Goal: Find specific page/section: Find specific page/section

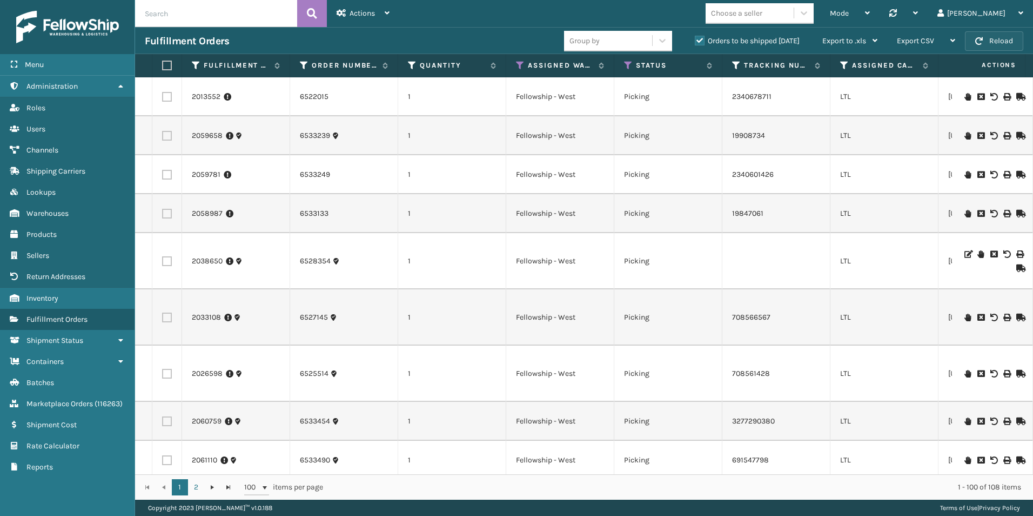
click at [991, 36] on button "Reload" at bounding box center [994, 40] width 58 height 19
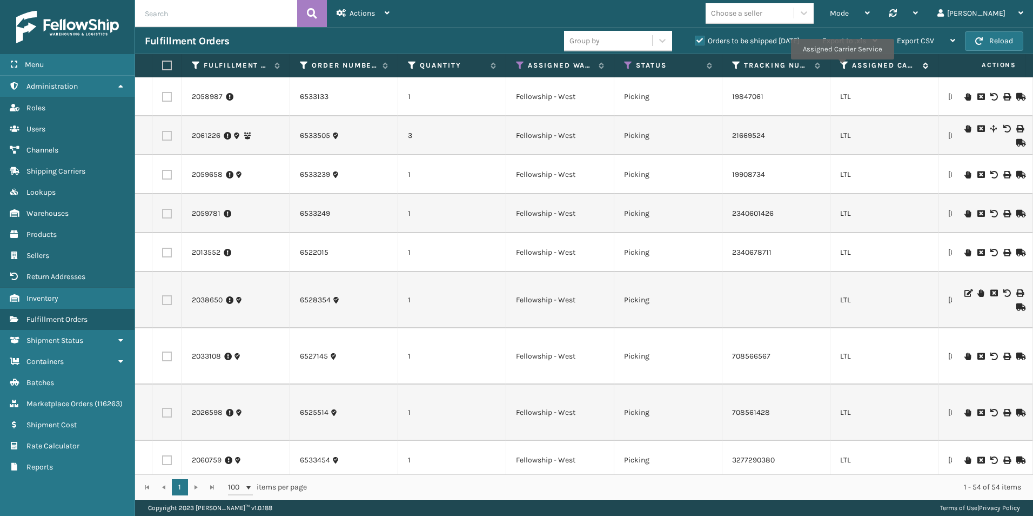
click at [842, 67] on icon at bounding box center [844, 66] width 9 height 10
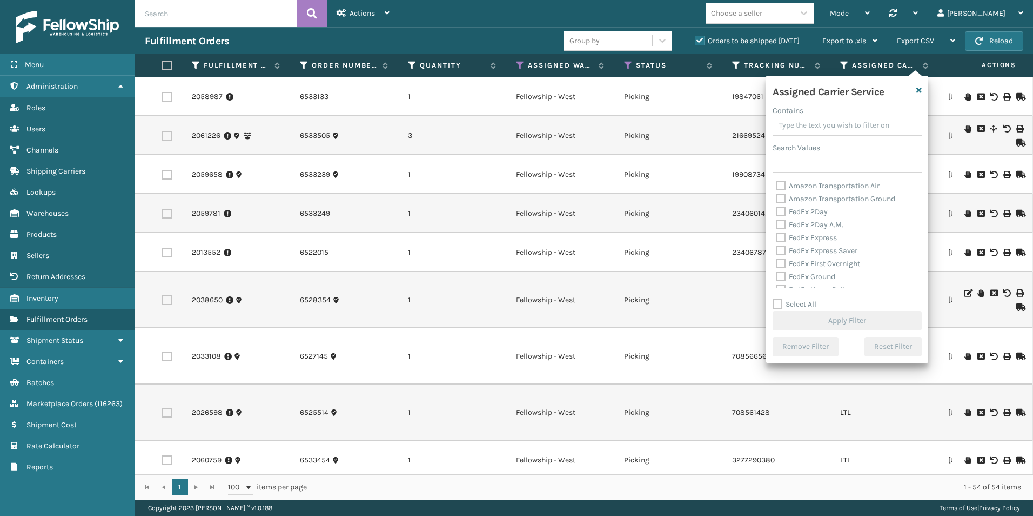
click at [778, 307] on label "Select All" at bounding box center [795, 303] width 44 height 9
click at [778, 299] on input "Select All" at bounding box center [854, 298] width 162 height 1
checkbox input "true"
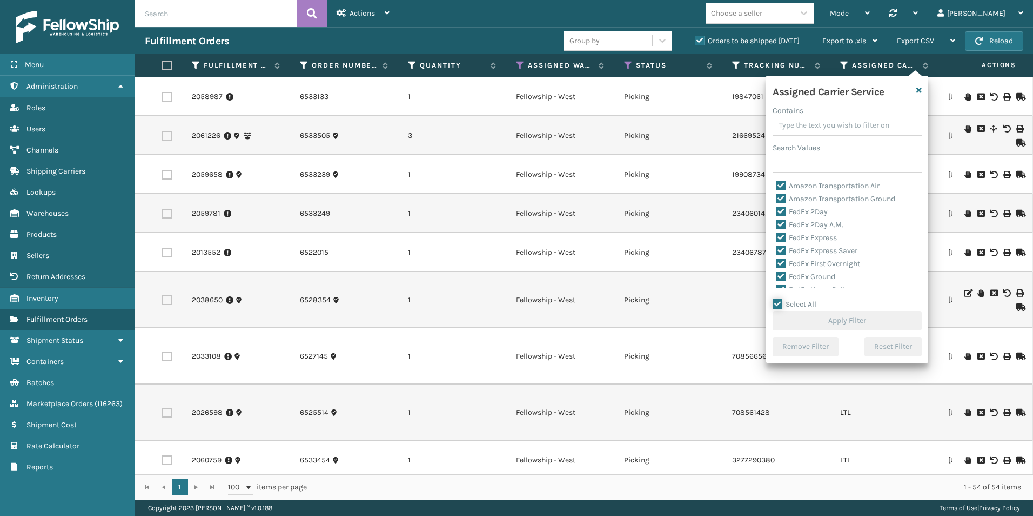
checkbox input "true"
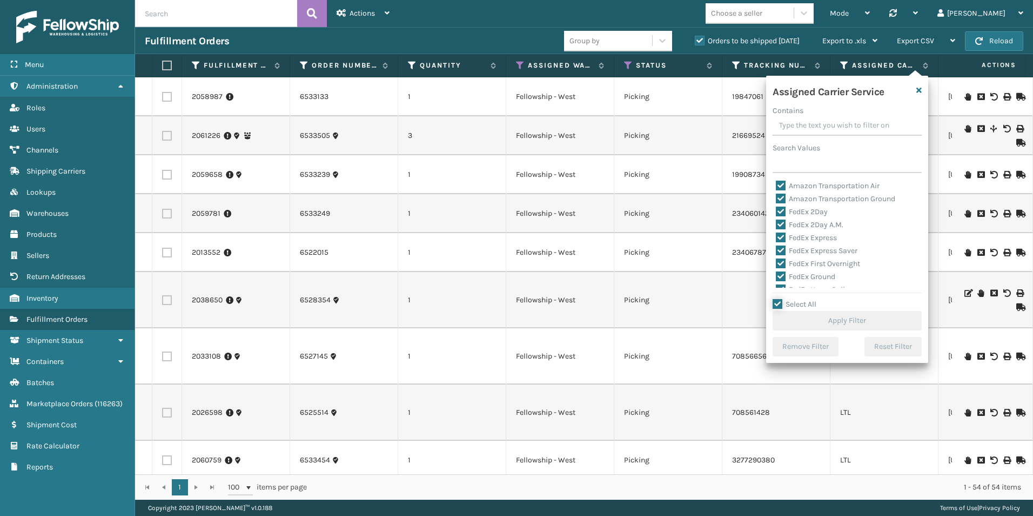
checkbox input "true"
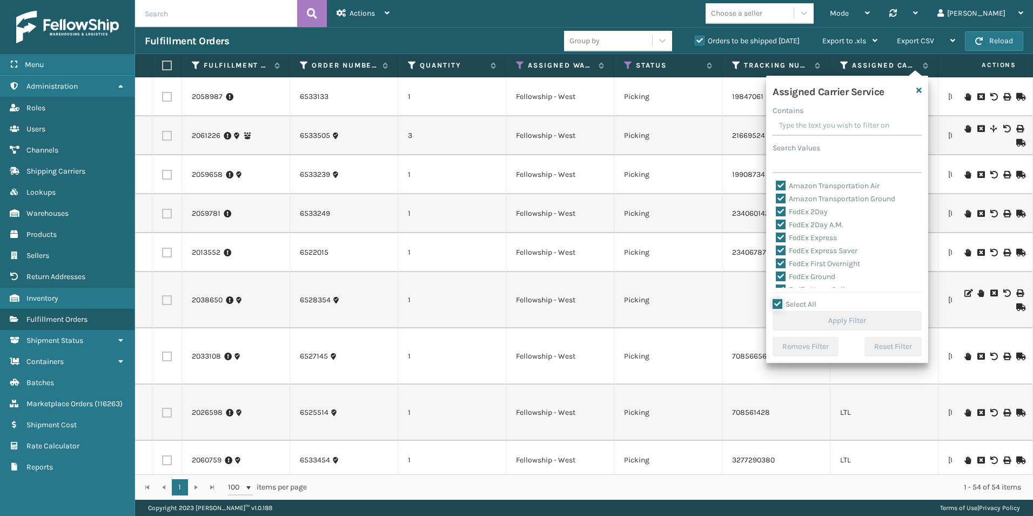
checkbox input "true"
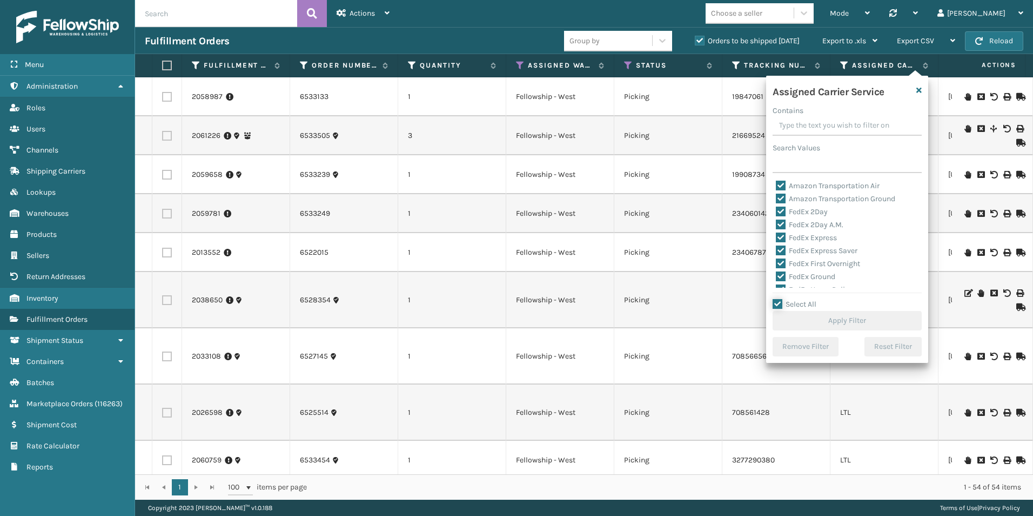
checkbox input "true"
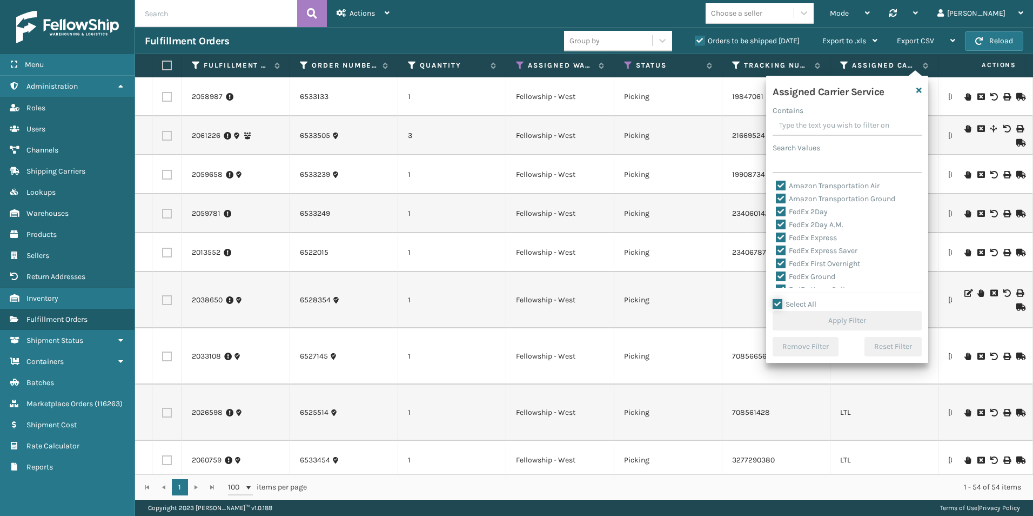
checkbox input "true"
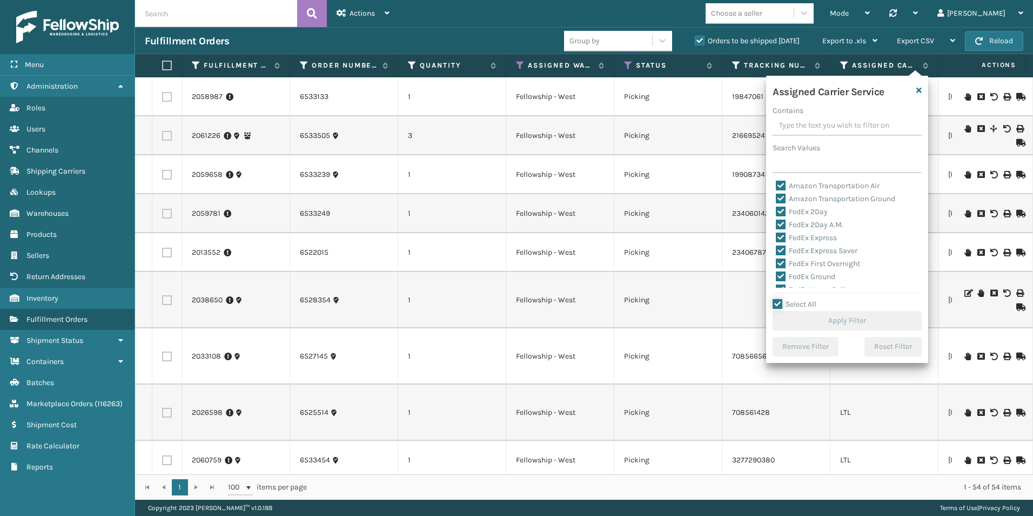
checkbox input "true"
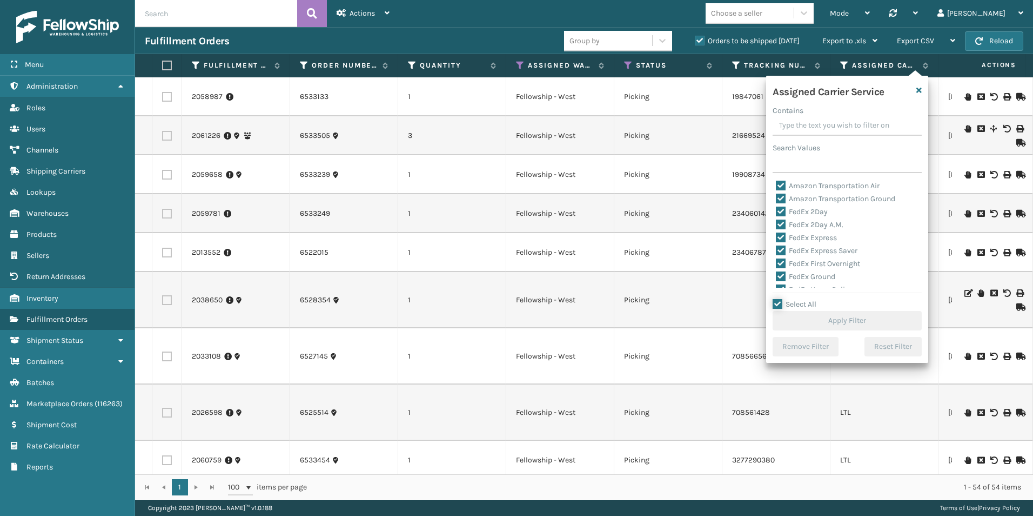
checkbox input "true"
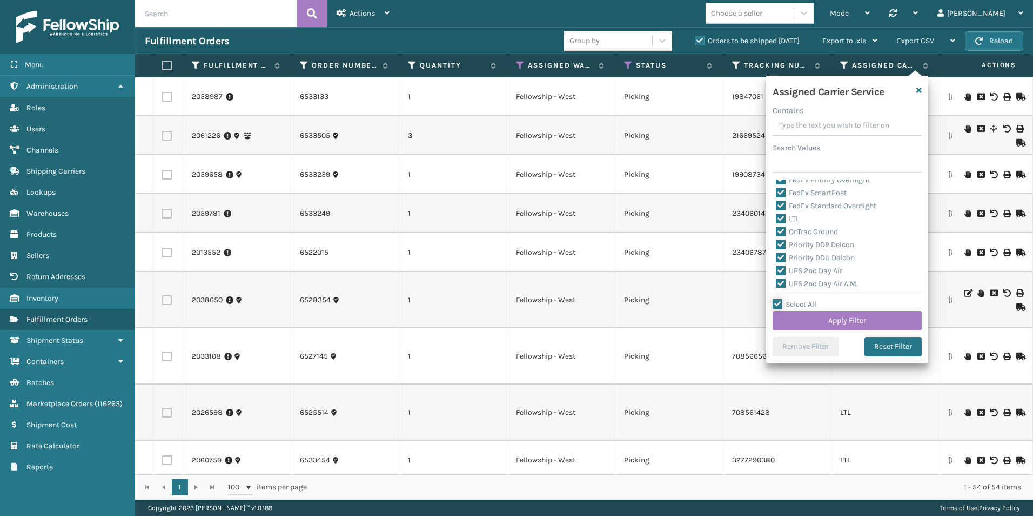
scroll to position [108, 0]
drag, startPoint x: 783, startPoint y: 230, endPoint x: 808, endPoint y: 230, distance: 25.4
click at [783, 230] on label "LTL" at bounding box center [788, 233] width 24 height 9
click at [777, 230] on input "LTL" at bounding box center [776, 230] width 1 height 7
checkbox input "false"
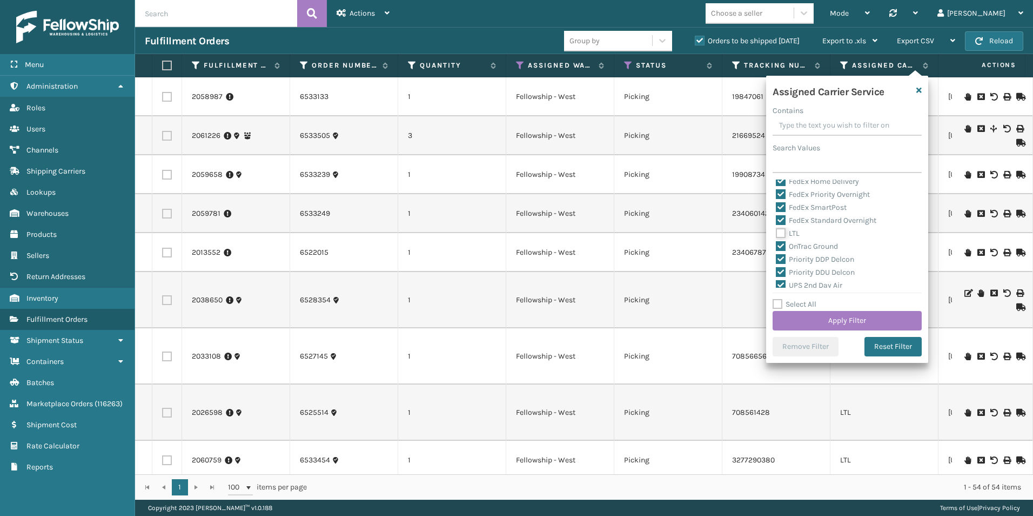
checkbox input "false"
click at [848, 323] on button "Apply Filter" at bounding box center [847, 320] width 149 height 19
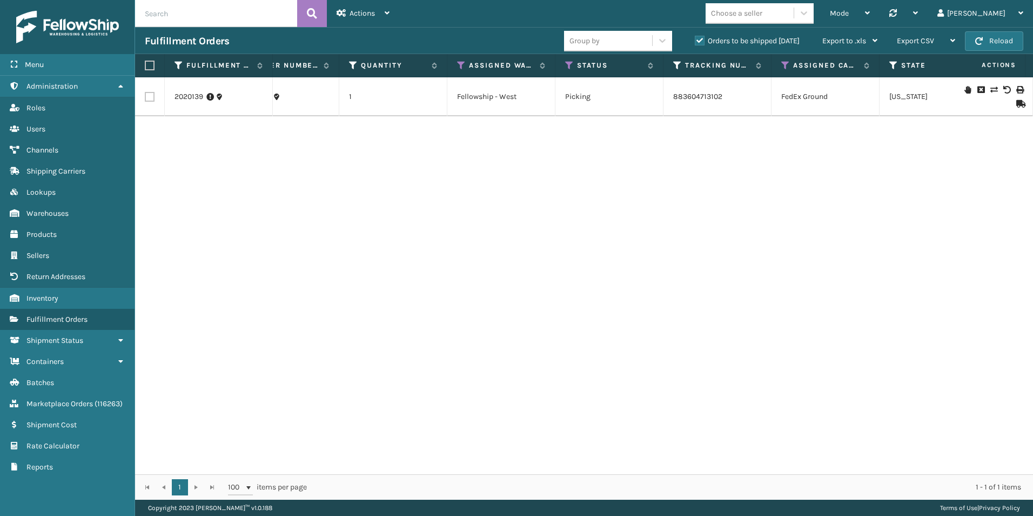
scroll to position [0, 0]
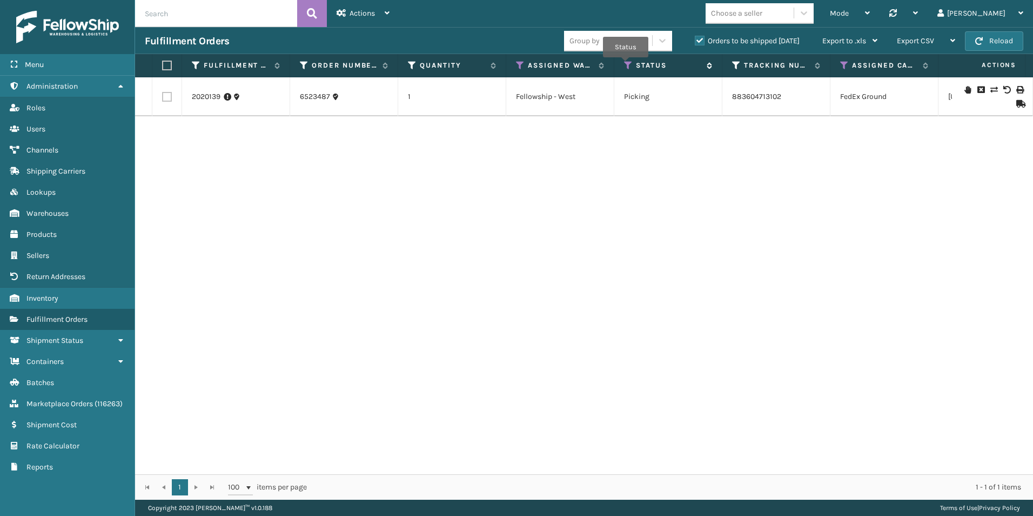
click at [626, 65] on icon at bounding box center [628, 66] width 9 height 10
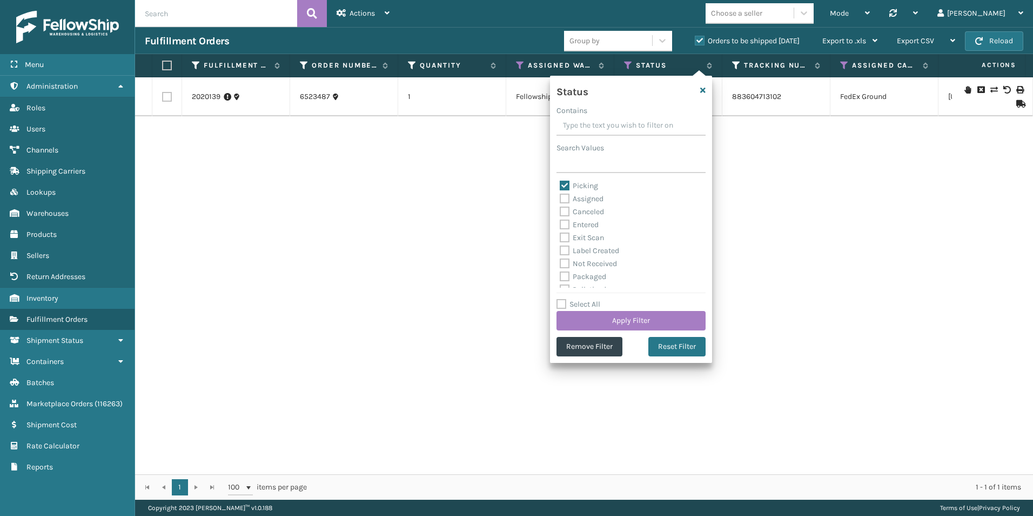
click at [564, 182] on label "Picking" at bounding box center [579, 185] width 38 height 9
click at [560, 182] on input "Picking" at bounding box center [560, 182] width 1 height 7
checkbox input "false"
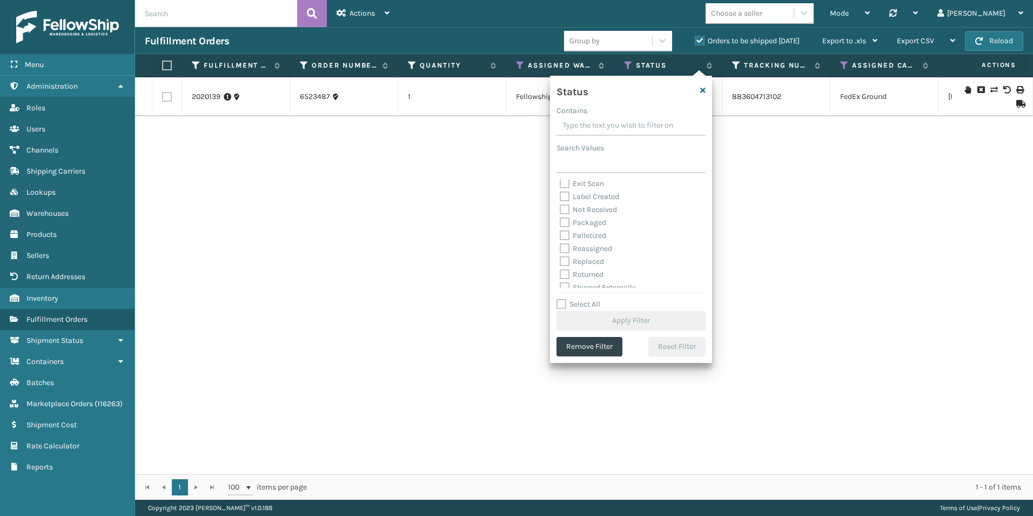
click at [563, 235] on label "Palletized" at bounding box center [583, 235] width 46 height 9
click at [560, 235] on input "Palletized" at bounding box center [560, 232] width 1 height 7
checkbox input "true"
click at [635, 321] on button "Apply Filter" at bounding box center [631, 320] width 149 height 19
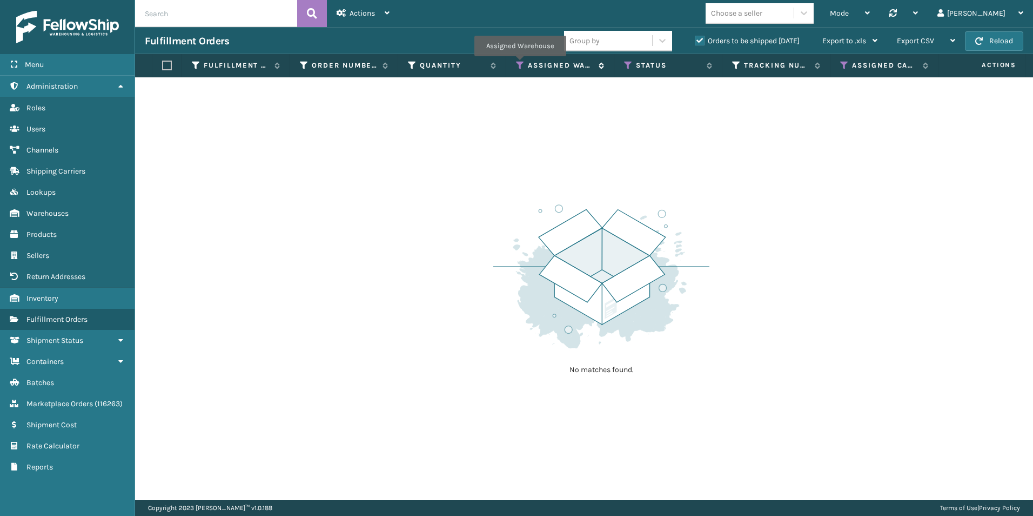
click at [520, 64] on icon at bounding box center [520, 66] width 9 height 10
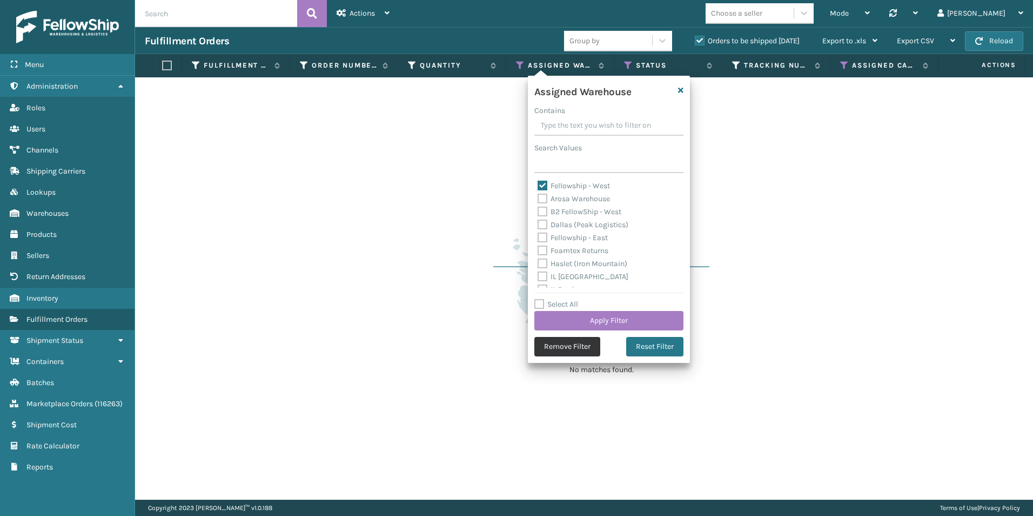
click at [561, 350] on button "Remove Filter" at bounding box center [567, 346] width 66 height 19
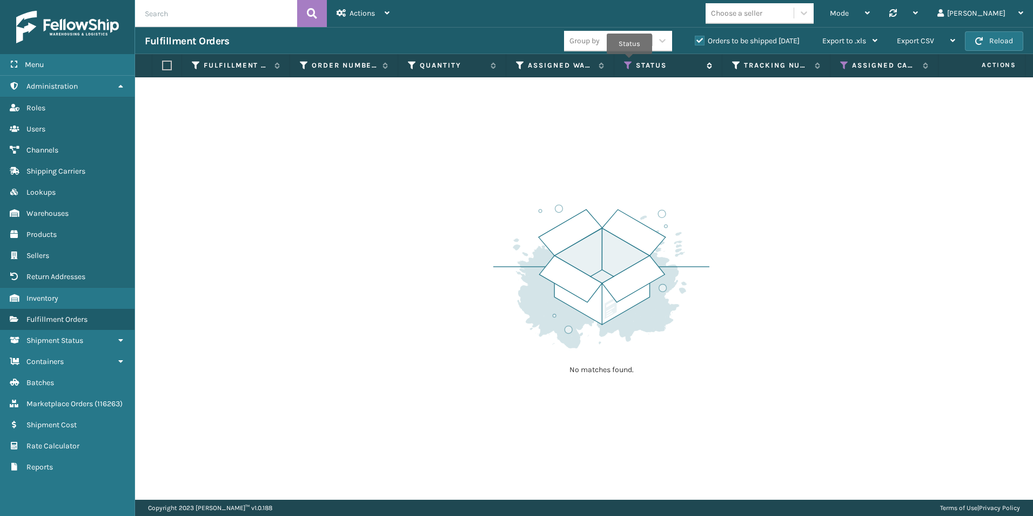
click at [630, 61] on icon at bounding box center [628, 66] width 9 height 10
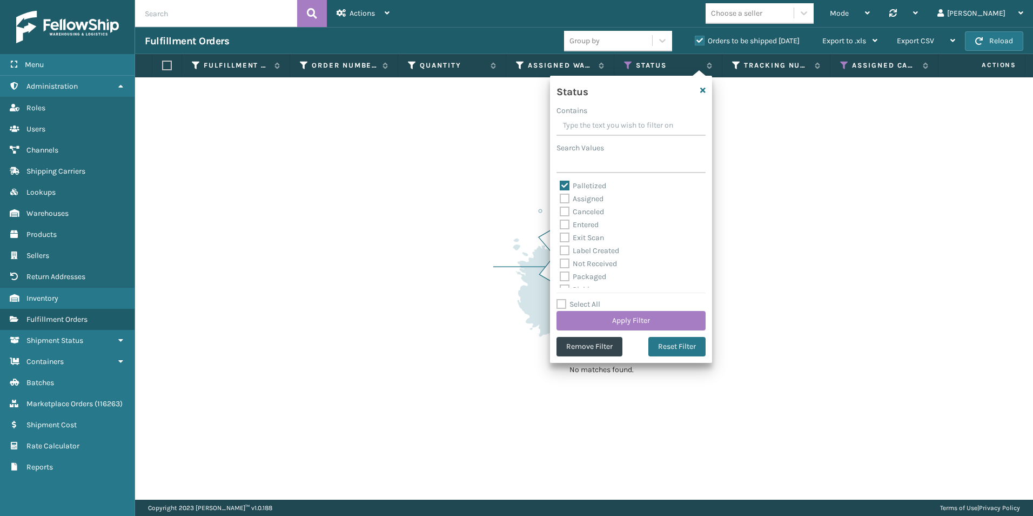
click at [703, 38] on label "Orders to be shipped [DATE]" at bounding box center [747, 40] width 105 height 9
click at [696, 38] on input "Orders to be shipped [DATE]" at bounding box center [695, 38] width 1 height 7
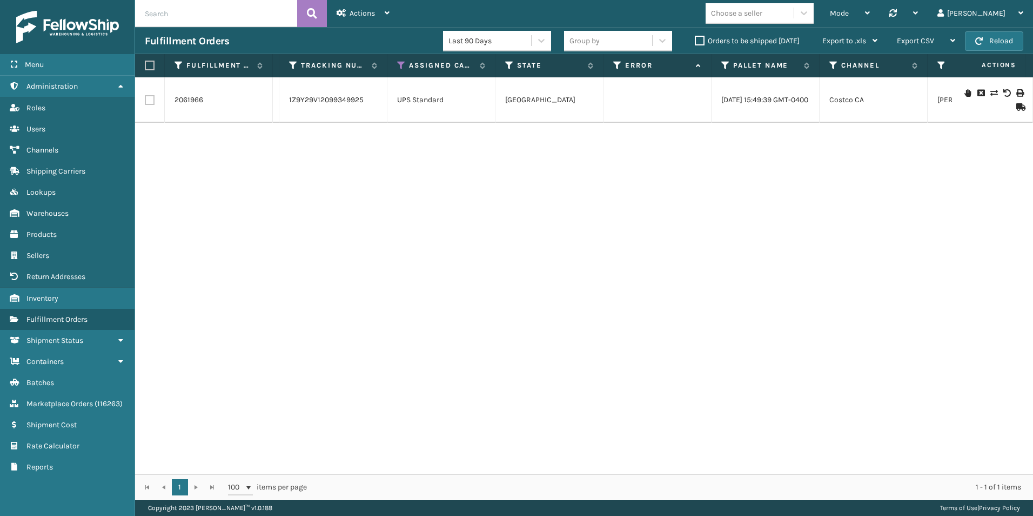
scroll to position [0, 419]
click at [626, 63] on icon at bounding box center [628, 66] width 9 height 10
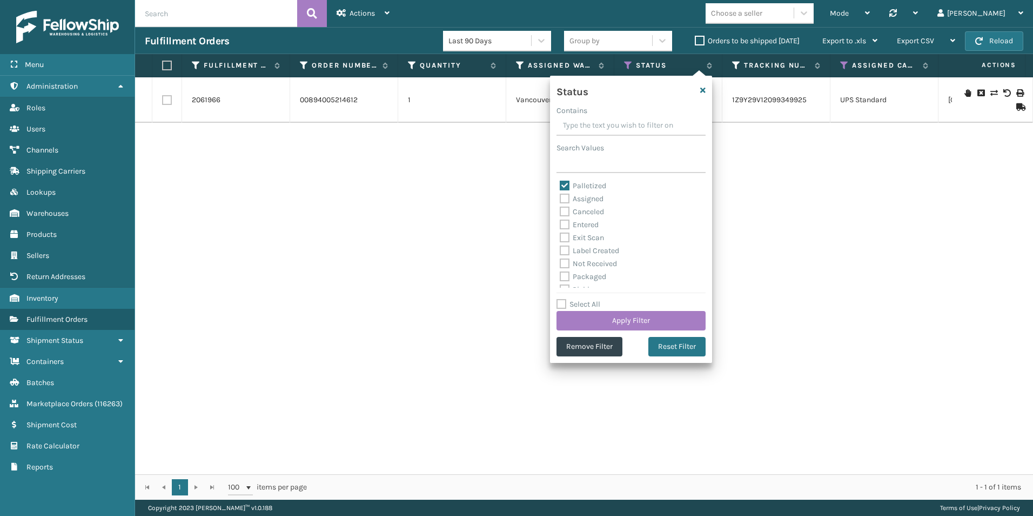
click at [563, 189] on label "Palletized" at bounding box center [583, 185] width 46 height 9
click at [560, 186] on input "Palletized" at bounding box center [560, 182] width 1 height 7
checkbox input "false"
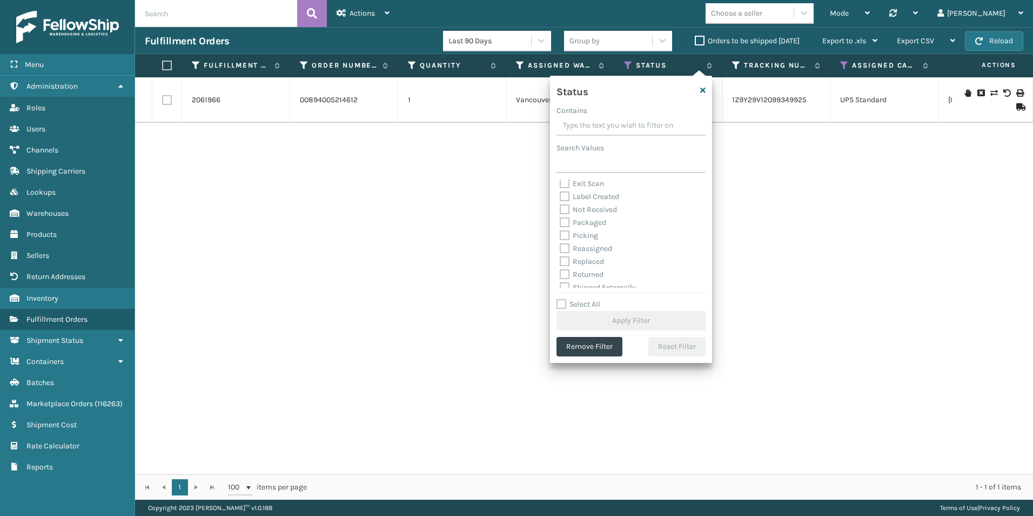
drag, startPoint x: 562, startPoint y: 235, endPoint x: 576, endPoint y: 230, distance: 14.9
click at [563, 234] on label "Picking" at bounding box center [579, 235] width 38 height 9
click at [560, 234] on input "Picking" at bounding box center [560, 232] width 1 height 7
checkbox input "true"
click at [613, 323] on button "Apply Filter" at bounding box center [631, 320] width 149 height 19
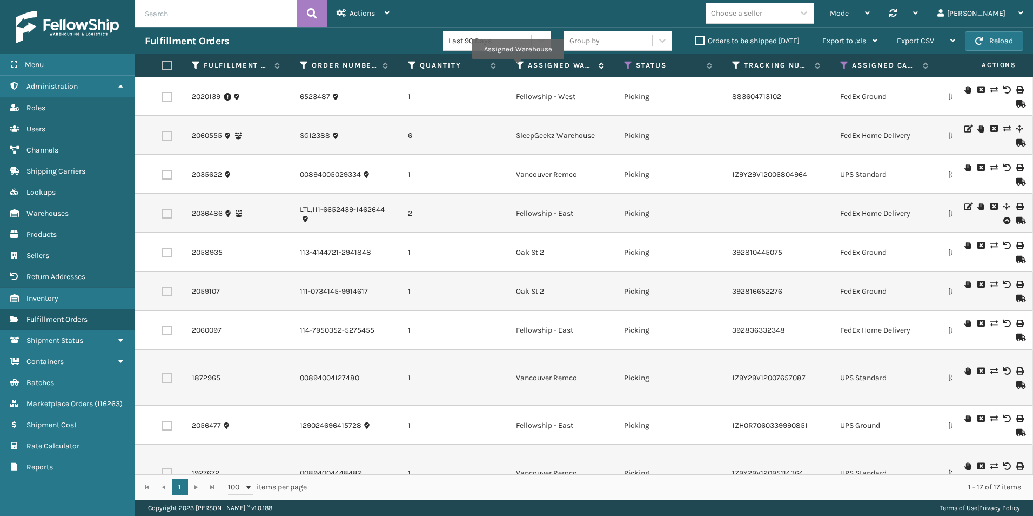
click at [518, 67] on icon at bounding box center [520, 66] width 9 height 10
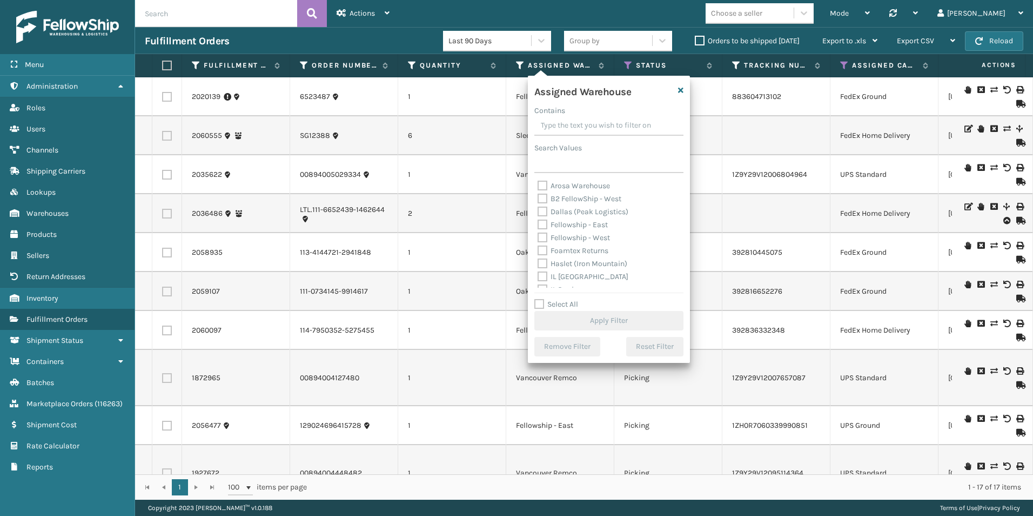
click at [545, 223] on label "Fellowship - East" at bounding box center [573, 224] width 70 height 9
click at [538, 223] on input "Fellowship - East" at bounding box center [538, 221] width 1 height 7
checkbox input "true"
click at [623, 323] on button "Apply Filter" at bounding box center [608, 320] width 149 height 19
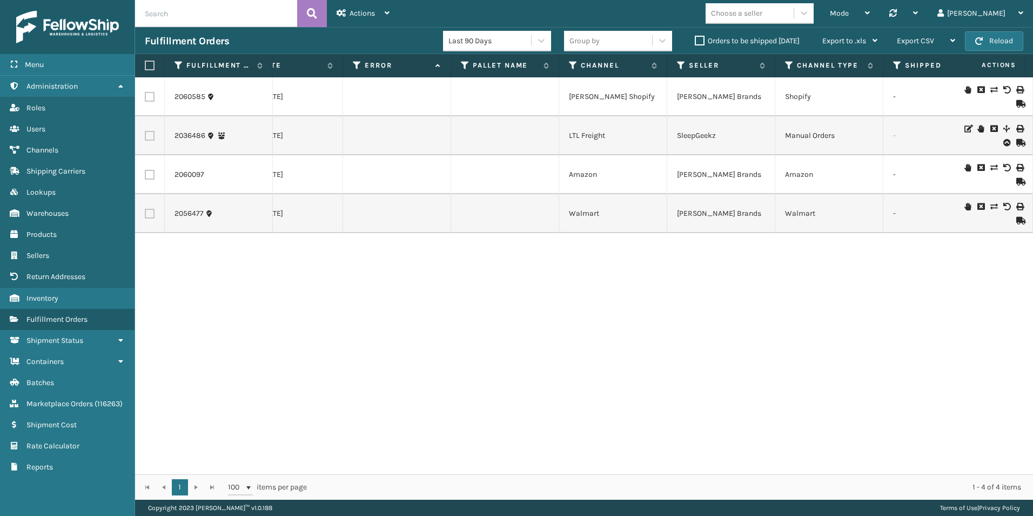
scroll to position [0, 589]
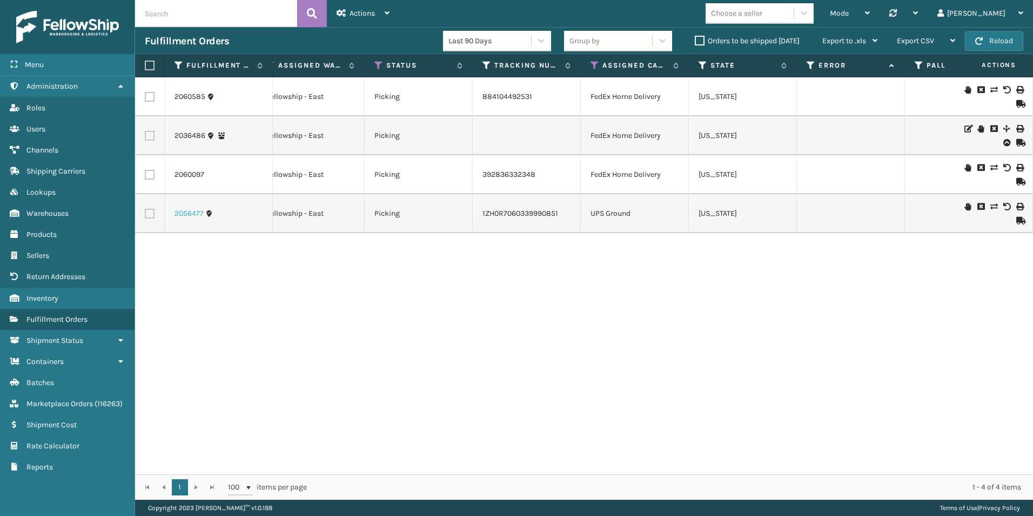
click at [192, 210] on link "2056477" at bounding box center [189, 213] width 29 height 11
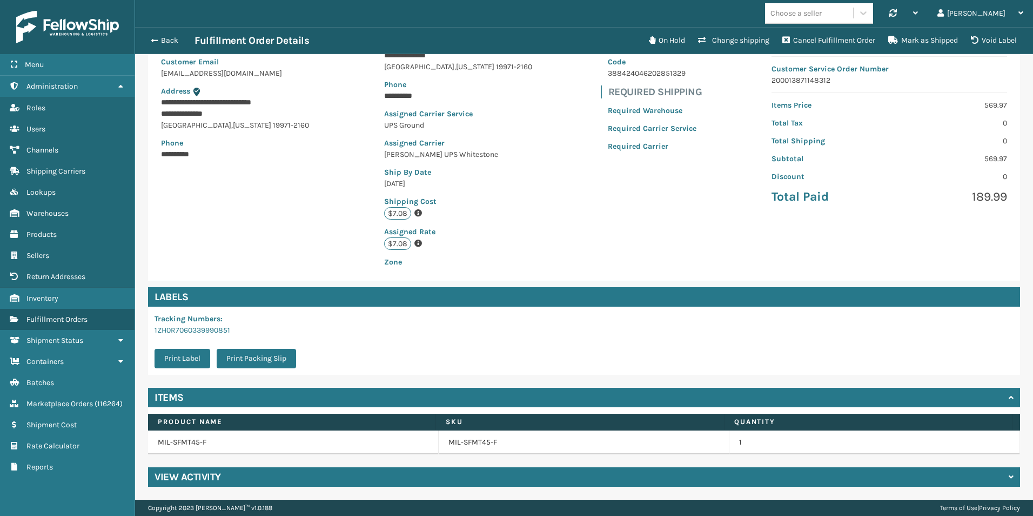
click at [188, 480] on h4 "View Activity" at bounding box center [188, 476] width 66 height 13
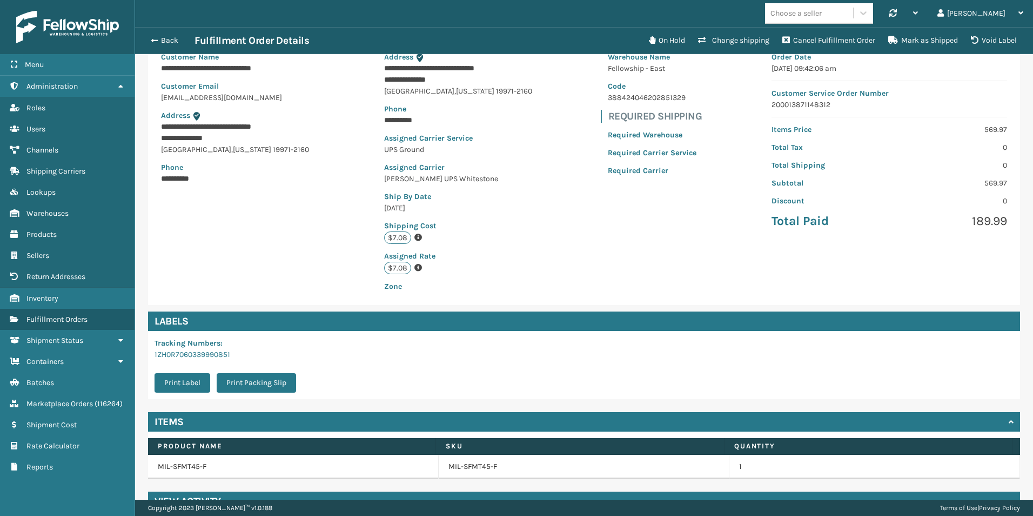
scroll to position [108, 0]
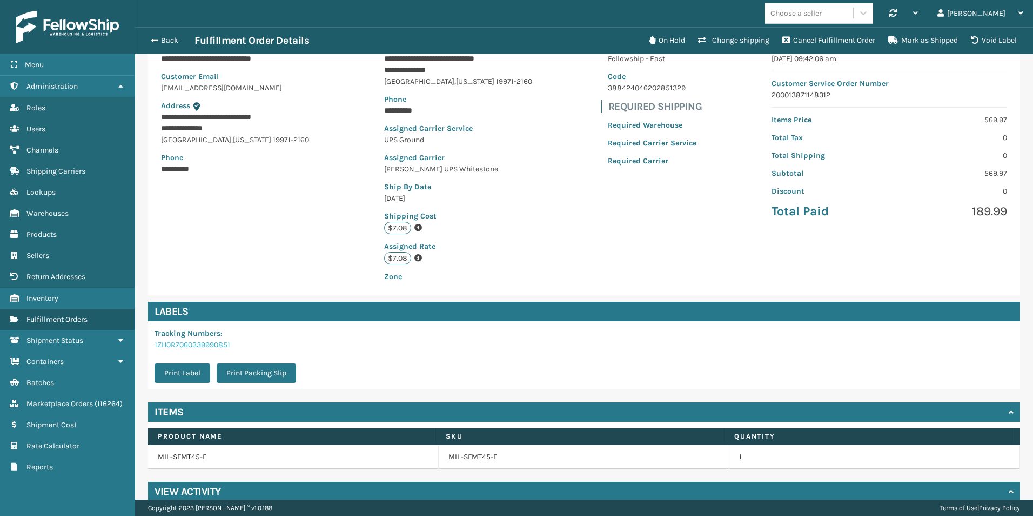
click at [217, 343] on link "1ZH0R7060339990851" at bounding box center [193, 344] width 76 height 9
click at [156, 39] on span "button" at bounding box center [153, 41] width 6 height 8
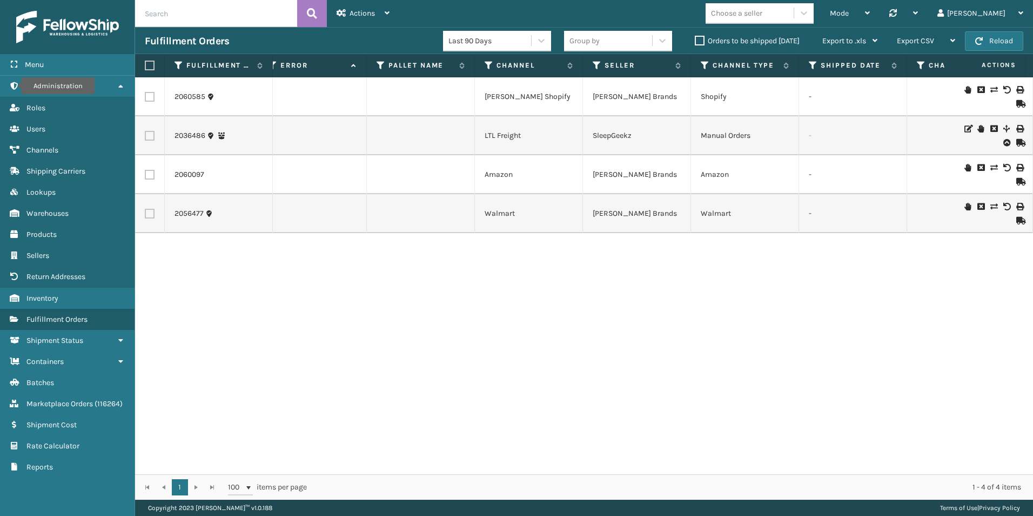
scroll to position [0, 761]
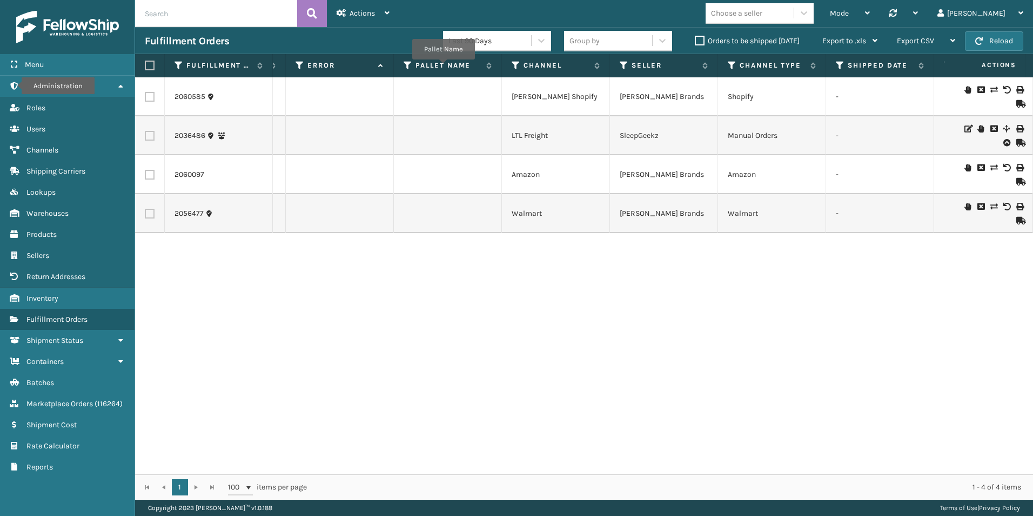
click at [652, 367] on div "2060585 47248 1 Fellowship - East Picking 884104492531 FedEx Home Delivery [US_…" at bounding box center [584, 275] width 898 height 397
click at [697, 41] on label "Orders to be shipped [DATE]" at bounding box center [747, 40] width 105 height 9
click at [696, 41] on input "Orders to be shipped [DATE]" at bounding box center [695, 38] width 1 height 7
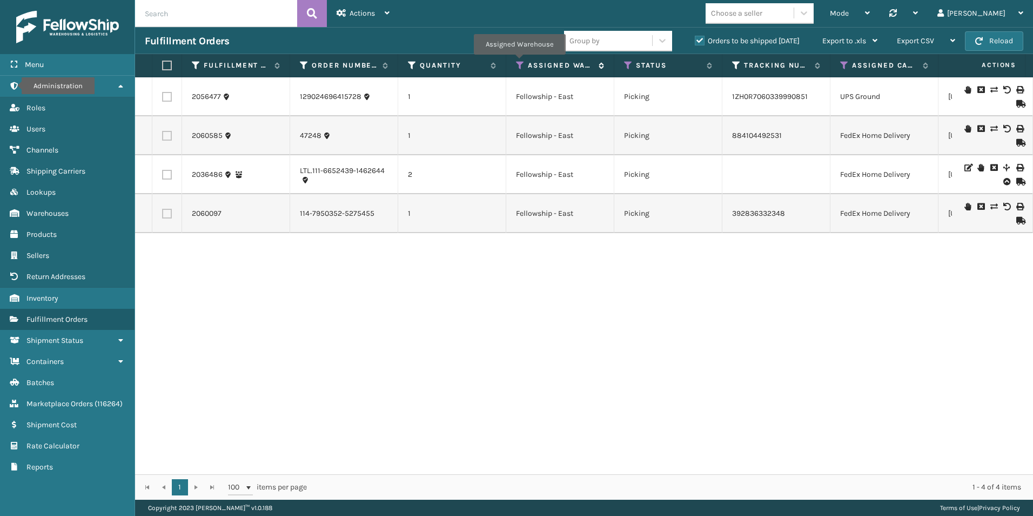
click at [519, 62] on icon at bounding box center [520, 66] width 9 height 10
click at [492, 311] on div "2056477 129024696415728 1 Fellowship - East Picking 1ZH0R7060339990851 UPS Grou…" at bounding box center [584, 275] width 898 height 397
click at [987, 41] on button "Reload" at bounding box center [994, 40] width 58 height 19
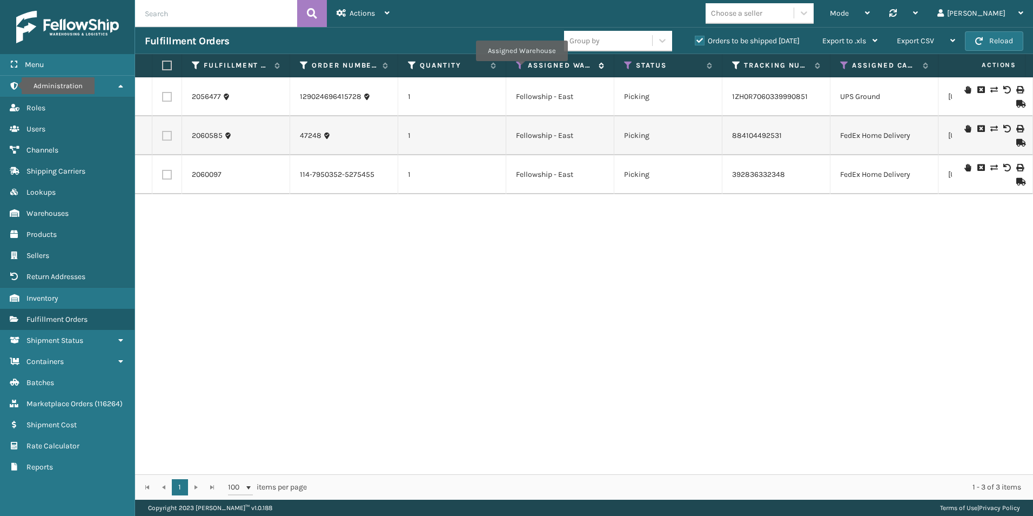
click at [522, 69] on icon at bounding box center [520, 66] width 9 height 10
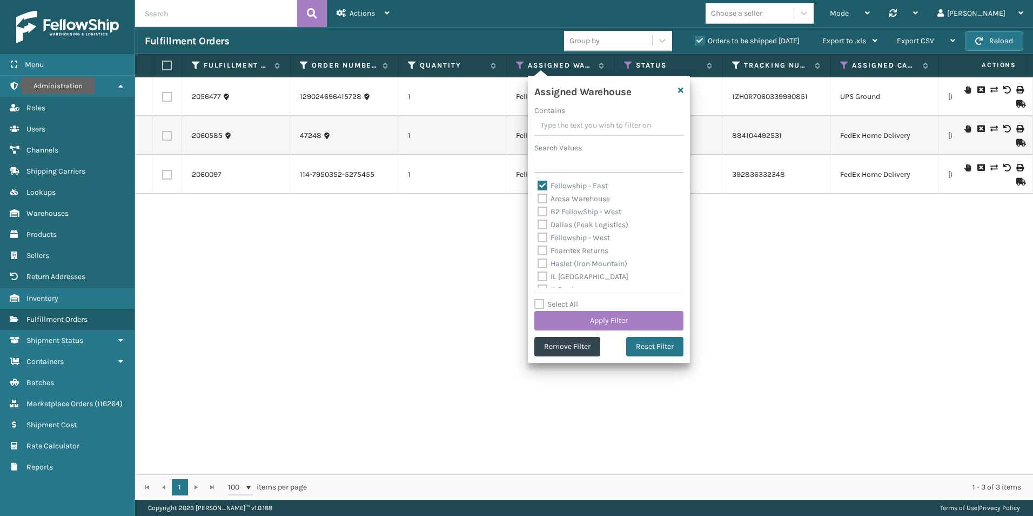
click at [540, 186] on label "Fellowship - East" at bounding box center [573, 185] width 70 height 9
click at [538, 186] on input "Fellowship - East" at bounding box center [538, 182] width 1 height 7
checkbox input "false"
click at [541, 235] on label "Fellowship - West" at bounding box center [574, 237] width 72 height 9
click at [538, 235] on input "Fellowship - West" at bounding box center [538, 234] width 1 height 7
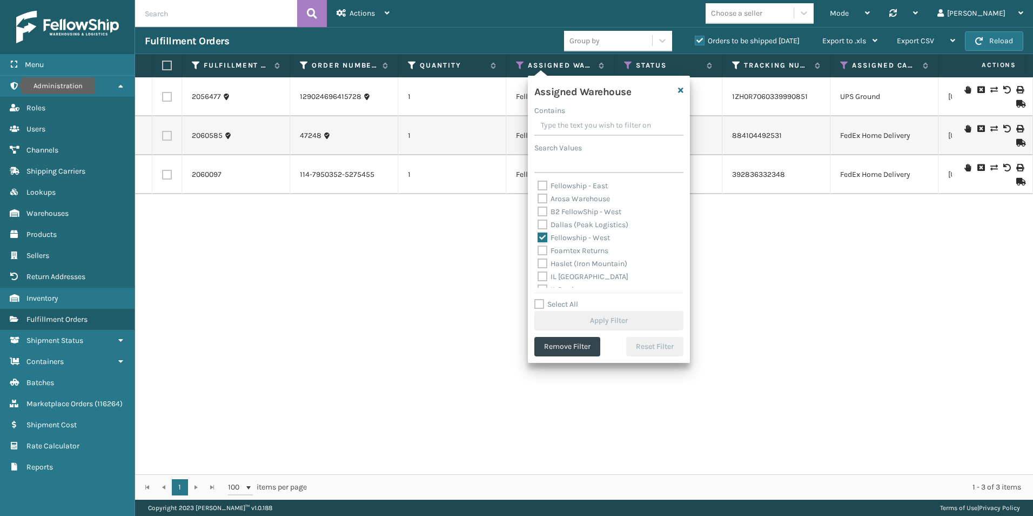
checkbox input "true"
click at [605, 317] on button "Apply Filter" at bounding box center [608, 320] width 149 height 19
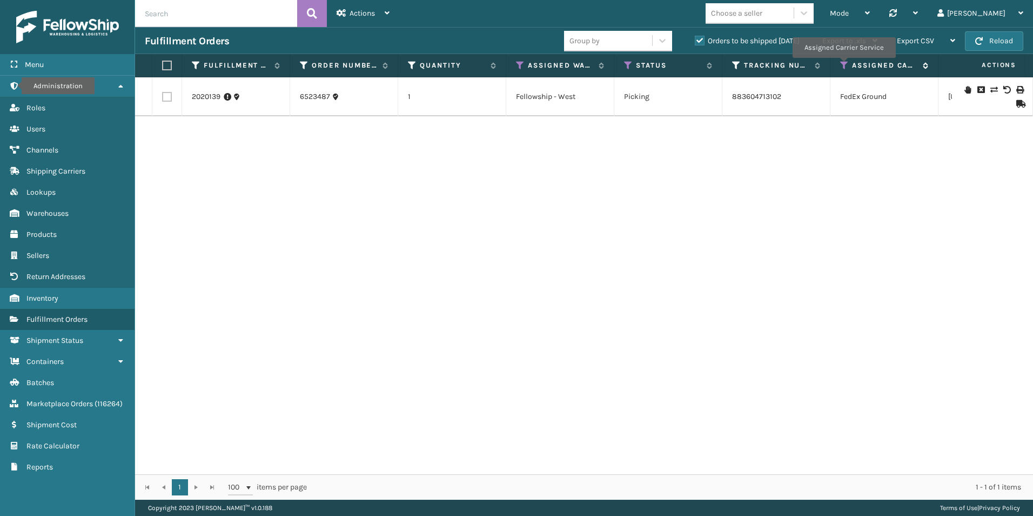
click at [844, 65] on icon at bounding box center [844, 66] width 9 height 10
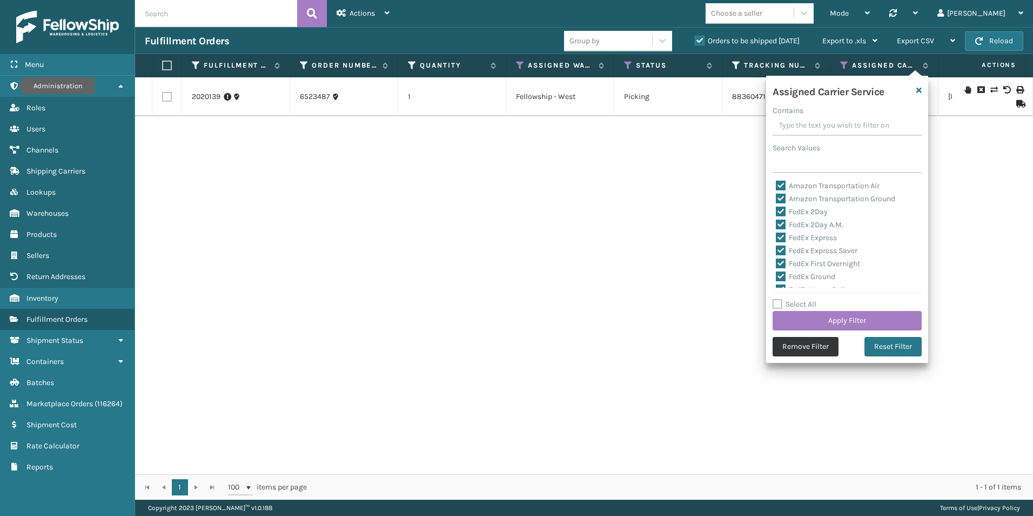
click at [809, 347] on button "Remove Filter" at bounding box center [806, 346] width 66 height 19
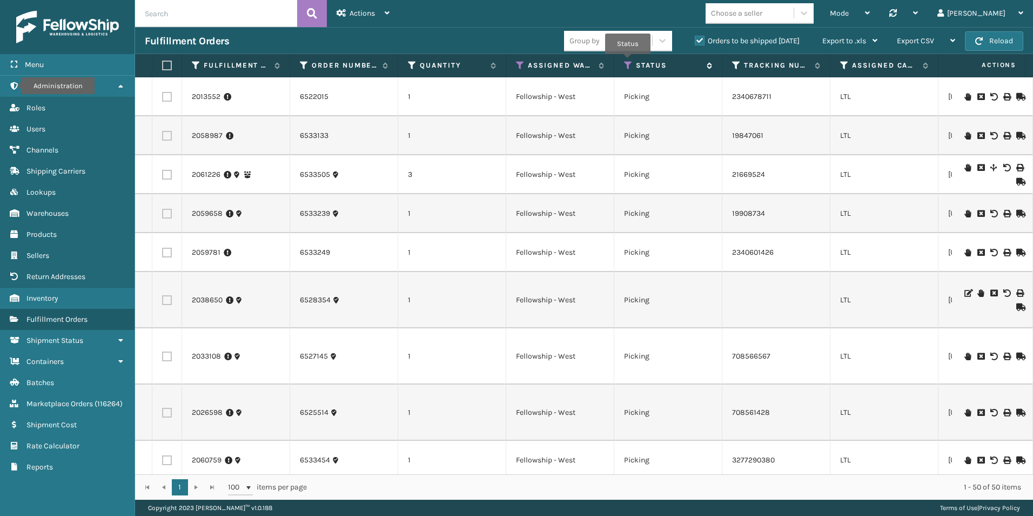
click at [628, 62] on icon at bounding box center [628, 66] width 9 height 10
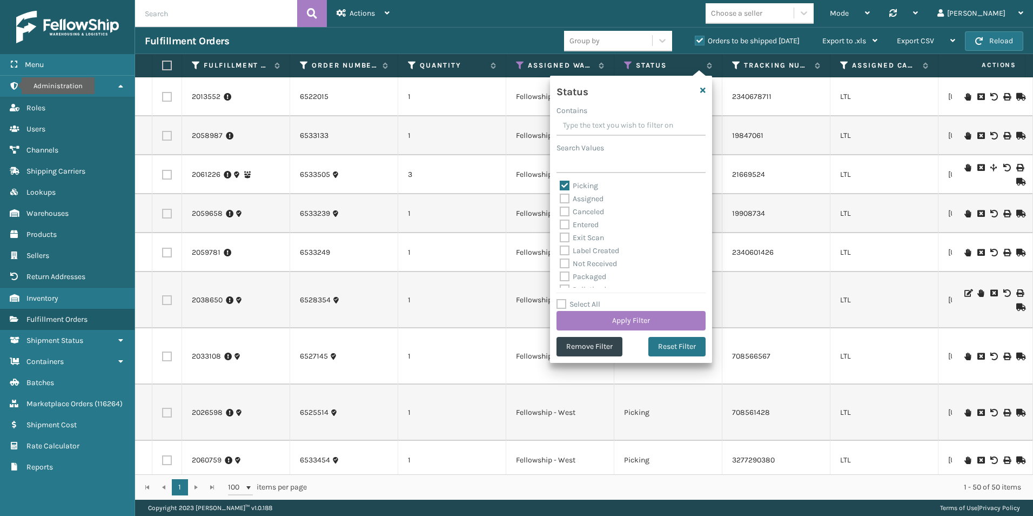
click at [567, 183] on label "Picking" at bounding box center [579, 185] width 38 height 9
click at [560, 183] on input "Picking" at bounding box center [560, 182] width 1 height 7
checkbox input "false"
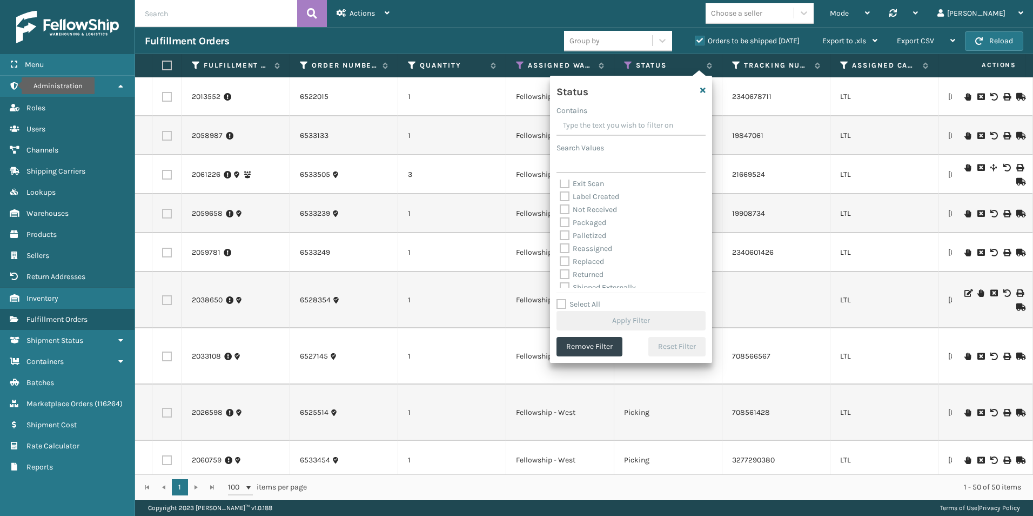
click at [562, 236] on label "Palletized" at bounding box center [583, 235] width 46 height 9
click at [560, 236] on input "Palletized" at bounding box center [560, 232] width 1 height 7
checkbox input "true"
click at [636, 323] on button "Apply Filter" at bounding box center [631, 320] width 149 height 19
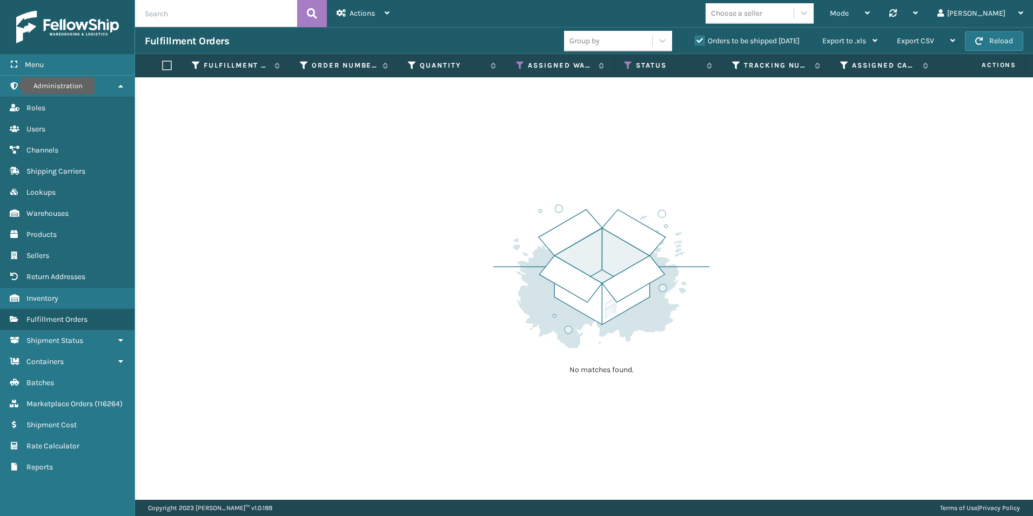
click at [699, 40] on label "Orders to be shipped [DATE]" at bounding box center [747, 40] width 105 height 9
click at [696, 40] on input "Orders to be shipped [DATE]" at bounding box center [695, 38] width 1 height 7
click at [519, 64] on icon at bounding box center [520, 66] width 9 height 10
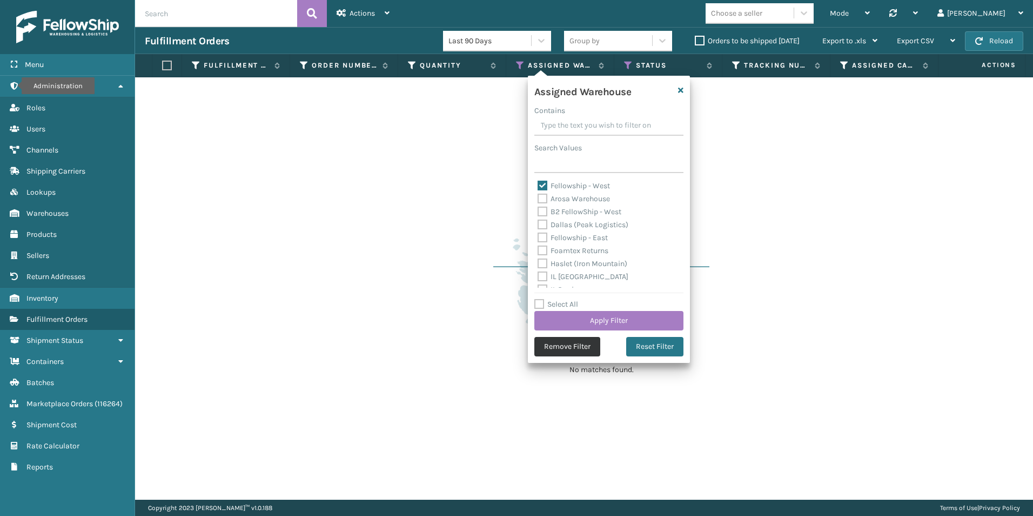
click at [570, 349] on button "Remove Filter" at bounding box center [567, 346] width 66 height 19
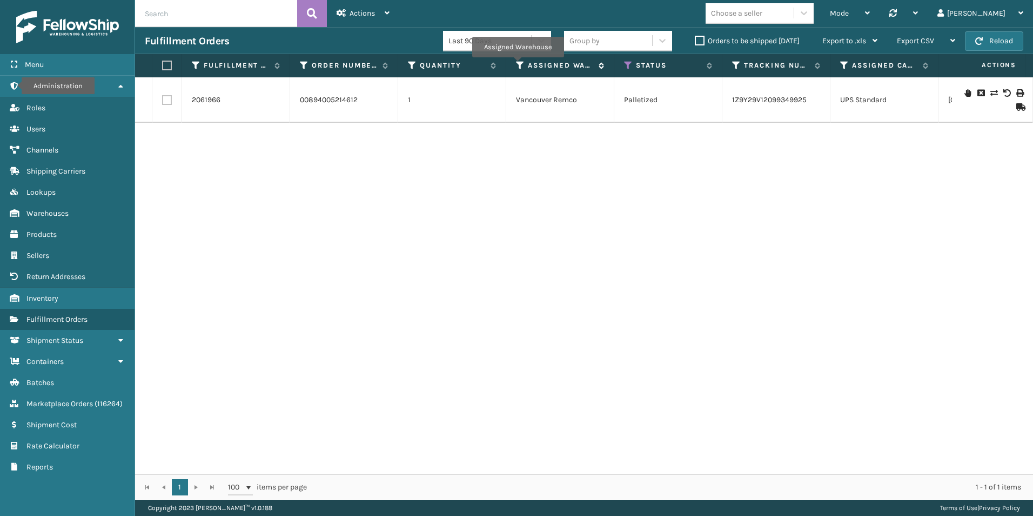
click at [518, 65] on icon at bounding box center [520, 66] width 9 height 10
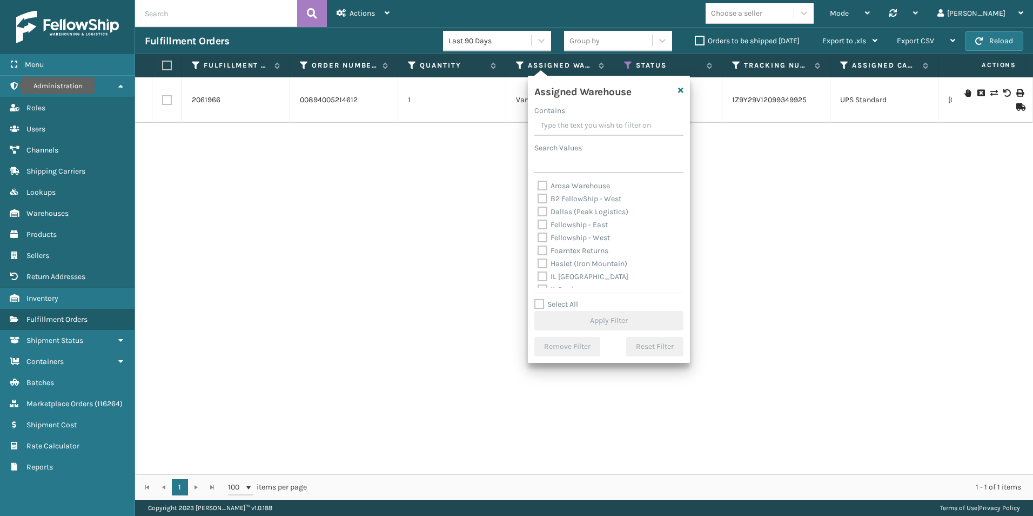
click at [540, 237] on label "Fellowship - West" at bounding box center [574, 237] width 72 height 9
click at [538, 237] on input "Fellowship - West" at bounding box center [538, 234] width 1 height 7
checkbox input "true"
click at [614, 320] on button "Apply Filter" at bounding box center [608, 320] width 149 height 19
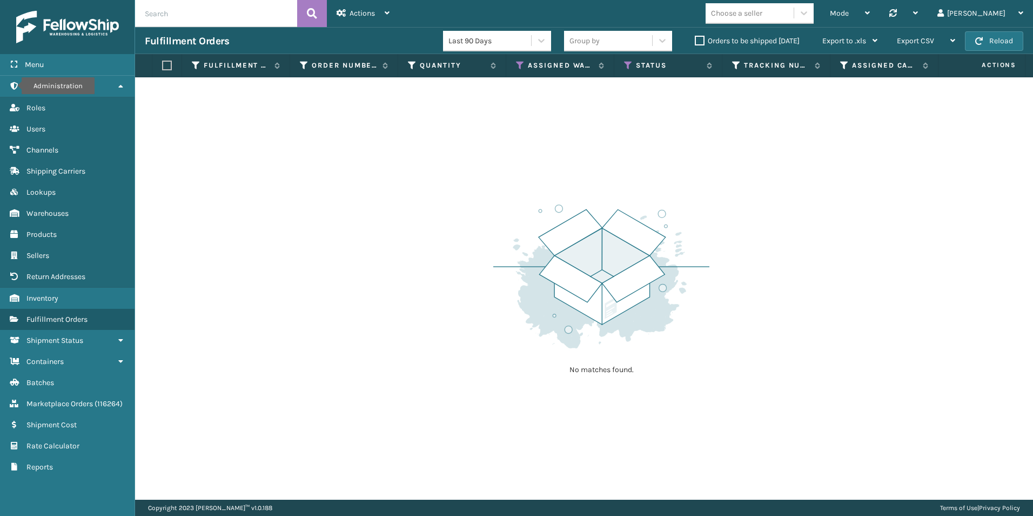
click at [701, 41] on label "Orders to be shipped [DATE]" at bounding box center [747, 40] width 105 height 9
click at [696, 41] on input "Orders to be shipped [DATE]" at bounding box center [695, 38] width 1 height 7
click at [630, 63] on icon at bounding box center [628, 66] width 9 height 10
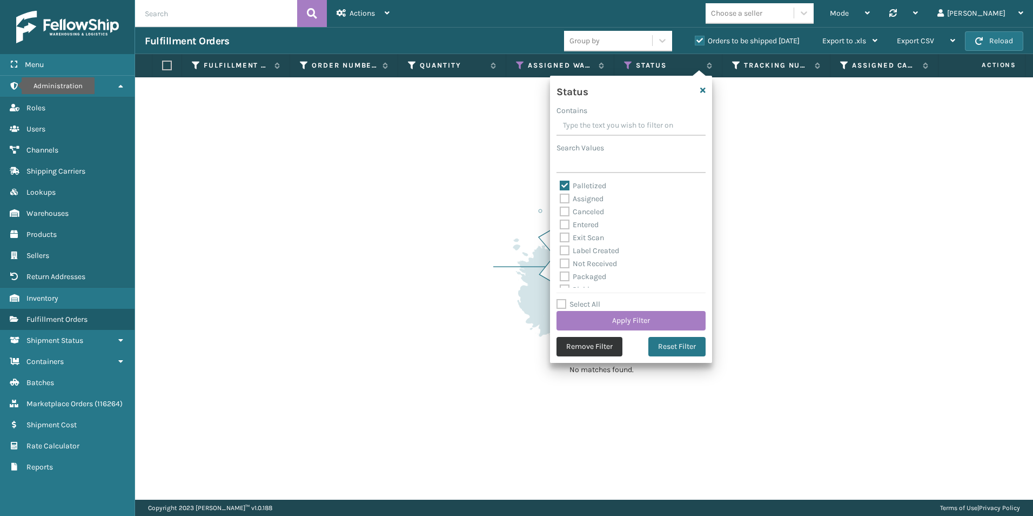
click at [586, 345] on button "Remove Filter" at bounding box center [590, 346] width 66 height 19
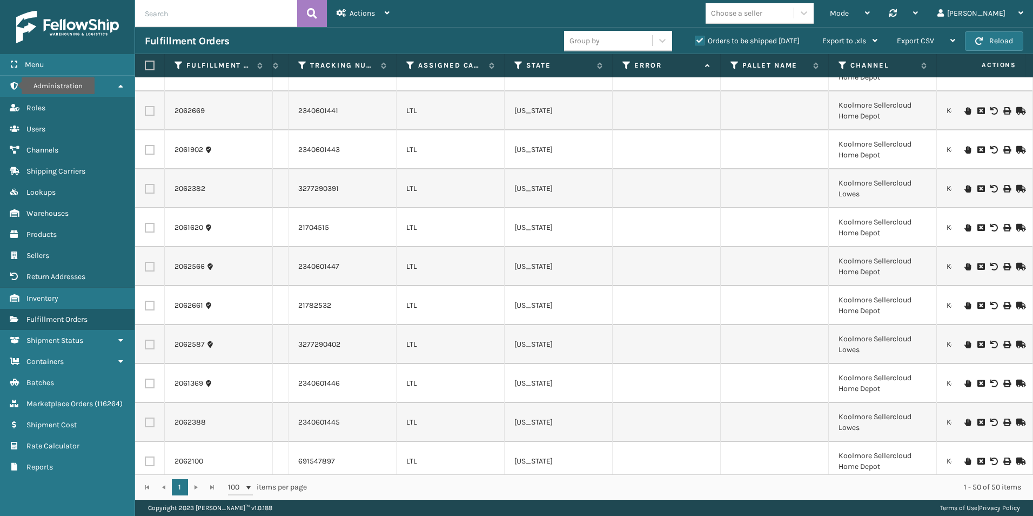
scroll to position [1572, 434]
